Goal: Find specific page/section

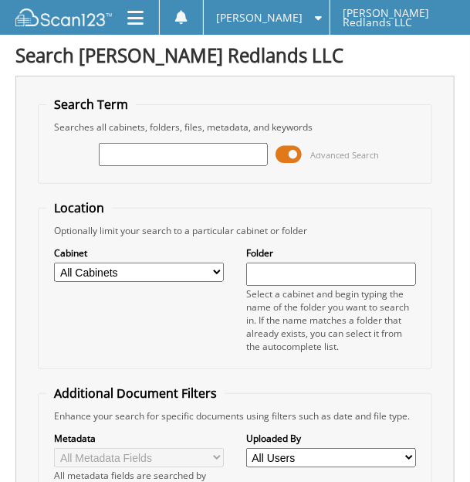
click at [203, 153] on input "text" at bounding box center [184, 154] width 170 height 23
type input "R251111"
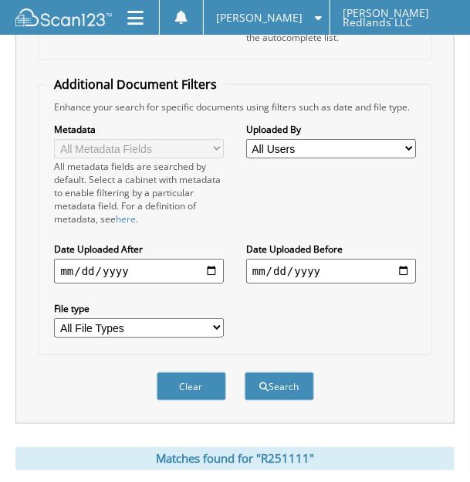
scroll to position [542, 0]
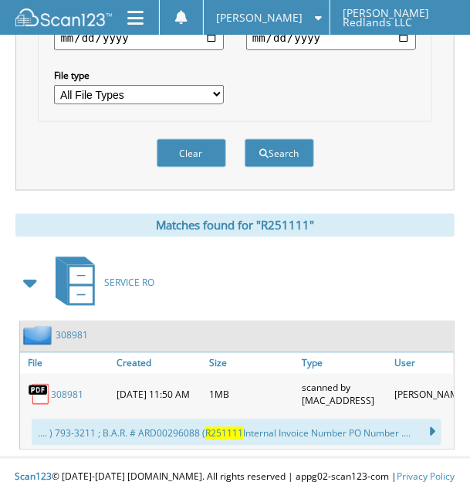
click at [79, 388] on link "308981" at bounding box center [67, 394] width 32 height 13
click at [76, 19] on img at bounding box center [63, 16] width 96 height 17
